Goal: Contribute content: Add original content to the website for others to see

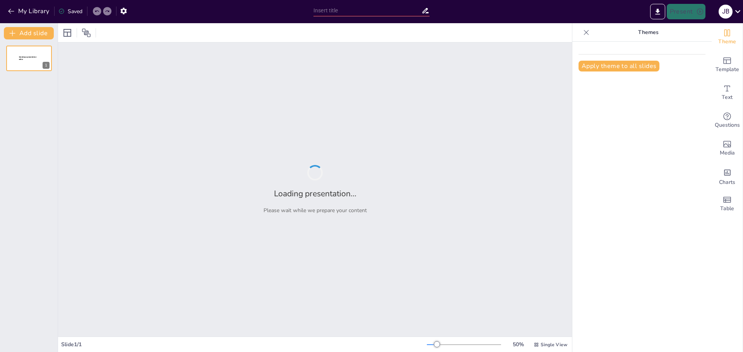
type input "Barcelona: Historia y Cultura"
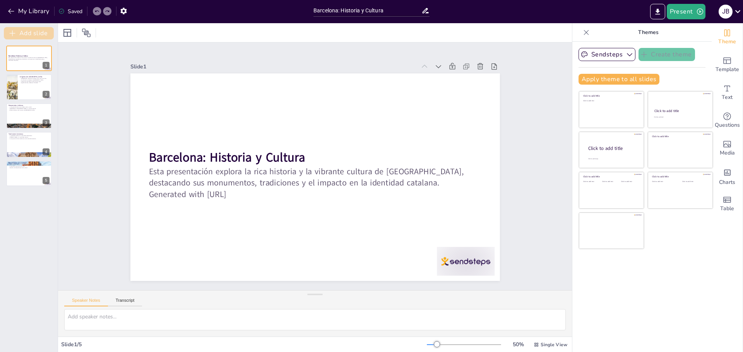
click at [30, 33] on button "Add slide" at bounding box center [29, 33] width 50 height 12
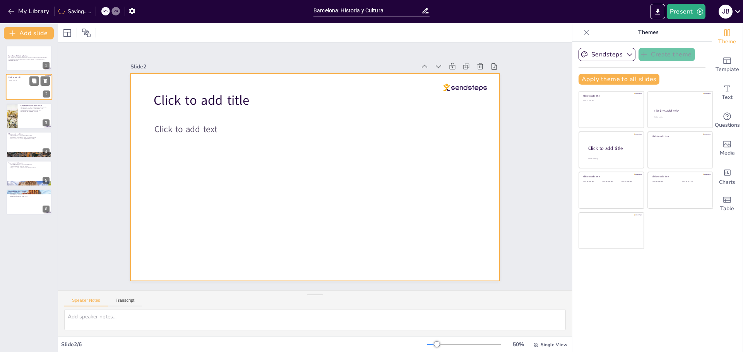
click at [26, 87] on div at bounding box center [29, 87] width 46 height 26
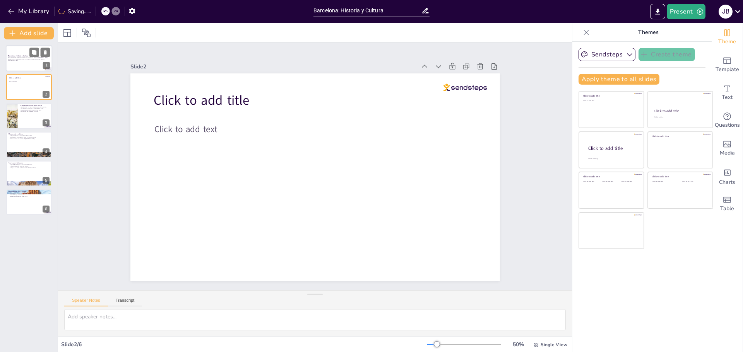
click at [20, 51] on div at bounding box center [29, 58] width 46 height 26
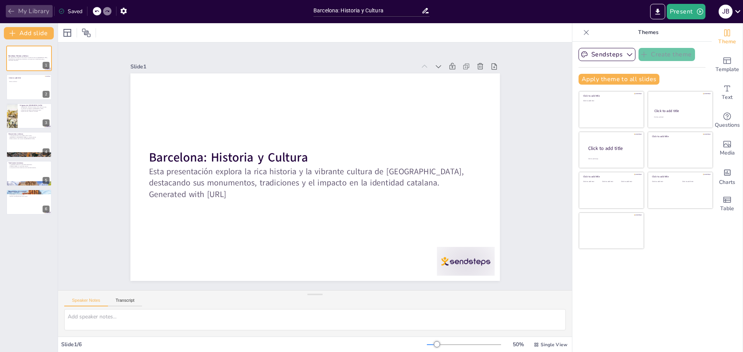
click at [33, 15] on button "My Library" at bounding box center [29, 11] width 47 height 12
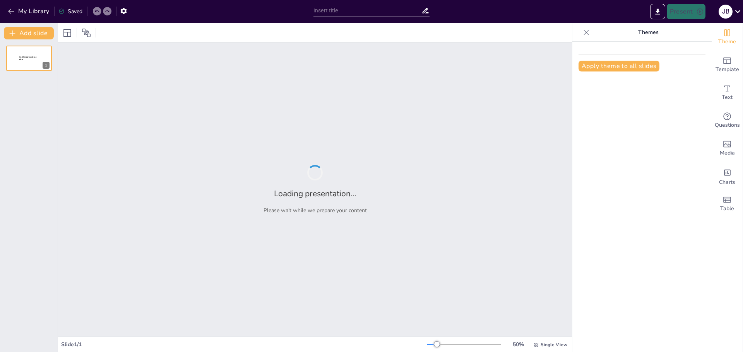
type input "La Trayectoria de [PERSON_NAME] en el Deporte"
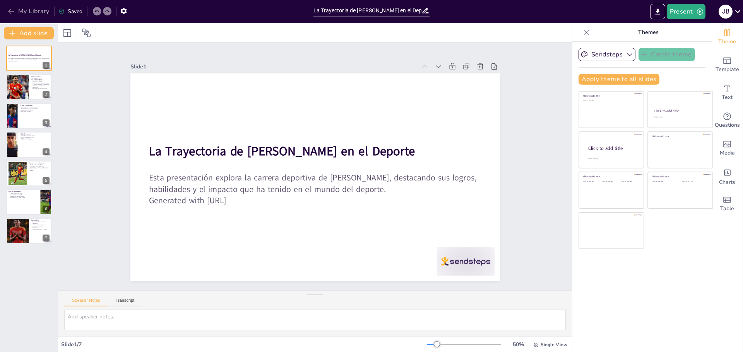
click at [21, 14] on button "My Library" at bounding box center [29, 11] width 47 height 12
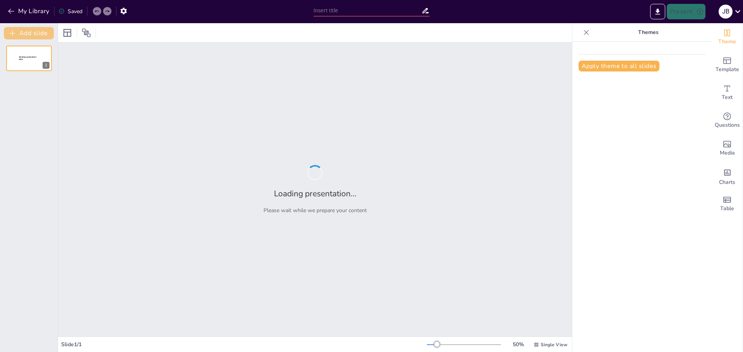
type input "Estrategias para Enseñar las Vocales Efectivamente"
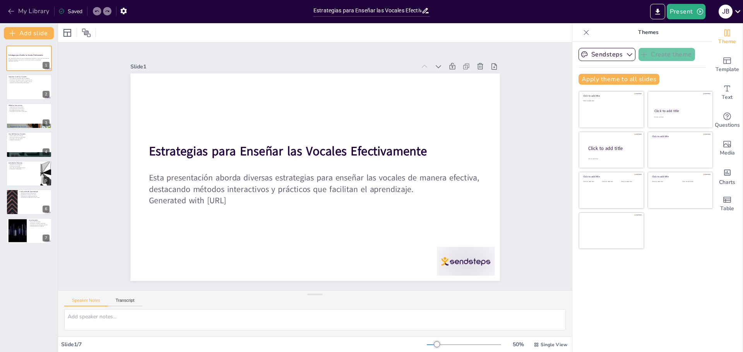
click at [30, 9] on button "My Library" at bounding box center [29, 11] width 47 height 12
